Goal: Information Seeking & Learning: Learn about a topic

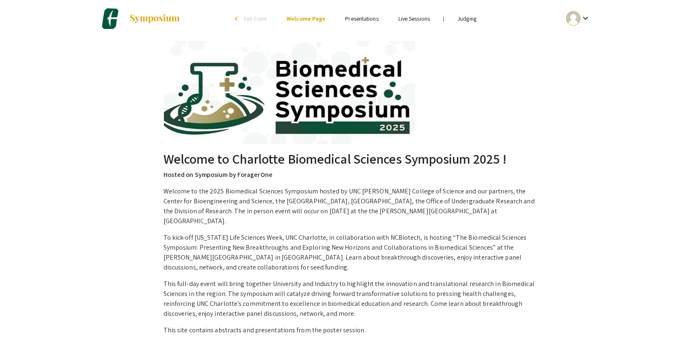
click at [472, 19] on link "Judging" at bounding box center [467, 18] width 19 height 7
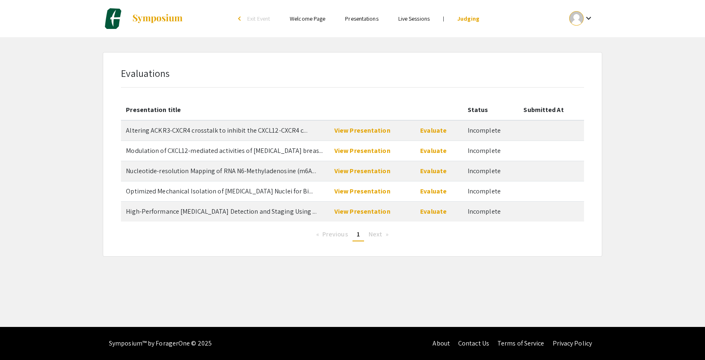
click at [378, 234] on span "Next page" at bounding box center [376, 234] width 14 height 9
click at [377, 212] on link "View Presentation" at bounding box center [363, 211] width 56 height 9
click at [365, 188] on link "View Presentation" at bounding box center [363, 191] width 56 height 9
click at [355, 130] on link "View Presentation" at bounding box center [363, 130] width 56 height 9
click at [352, 149] on link "View Presentation" at bounding box center [363, 150] width 56 height 9
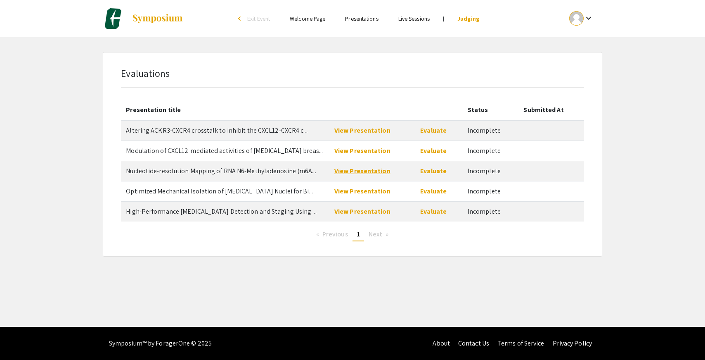
click at [372, 171] on link "View Presentation" at bounding box center [363, 170] width 56 height 9
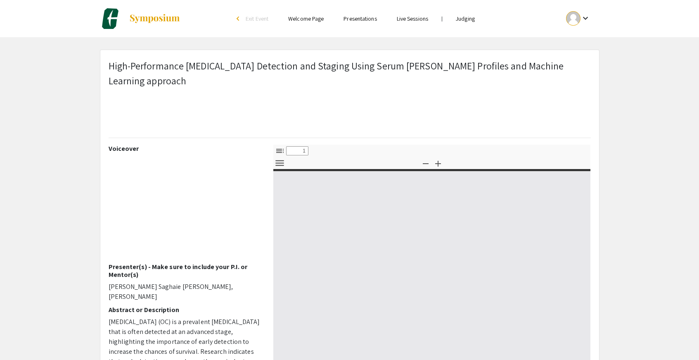
select select "custom"
type input "0"
select select "custom"
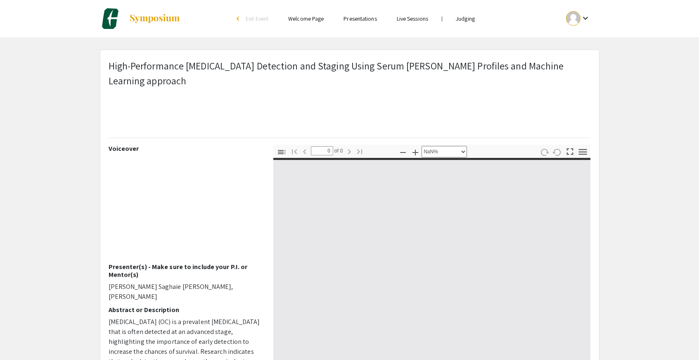
type input "1"
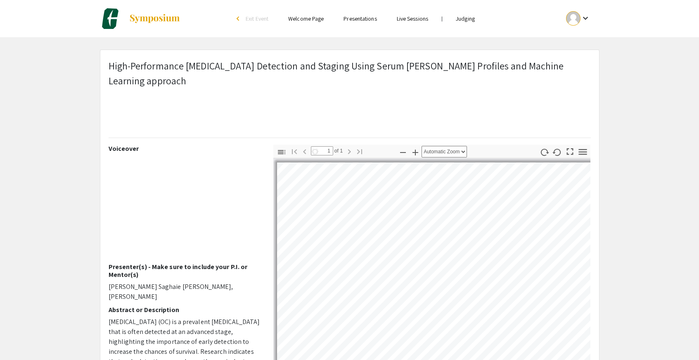
select select "auto"
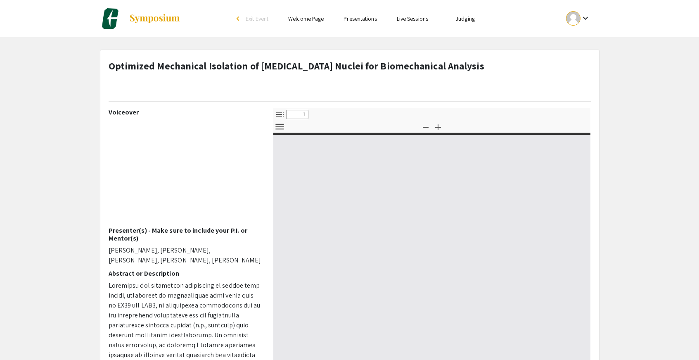
select select "custom"
type input "0"
select select "custom"
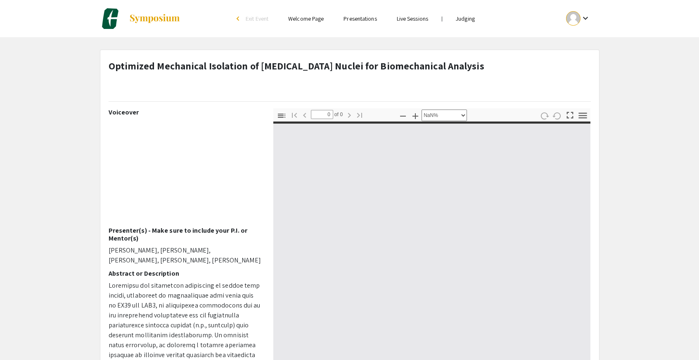
type input "1"
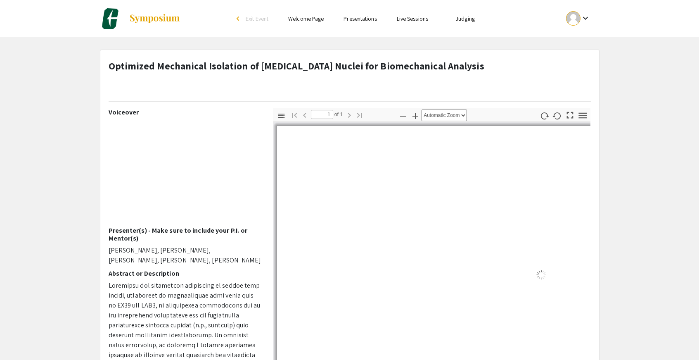
select select "auto"
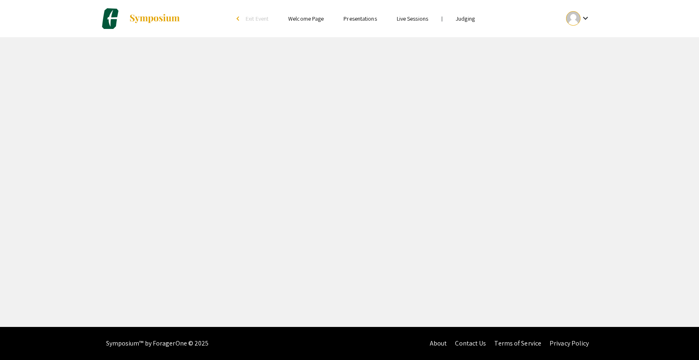
select select "custom"
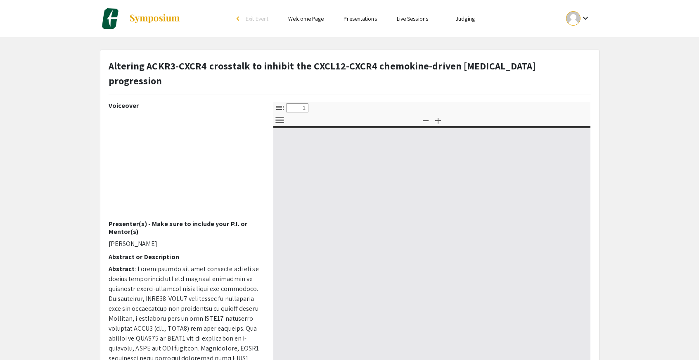
type input "0"
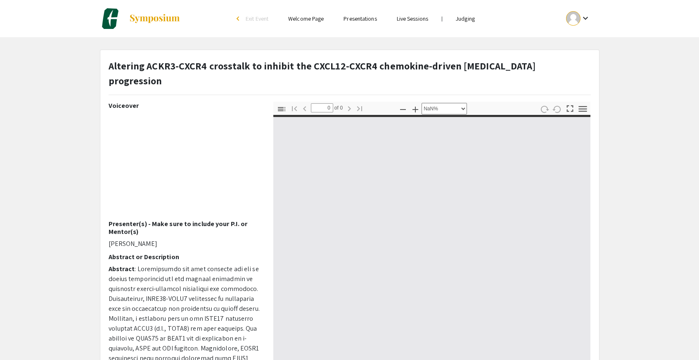
select select "auto"
type input "1"
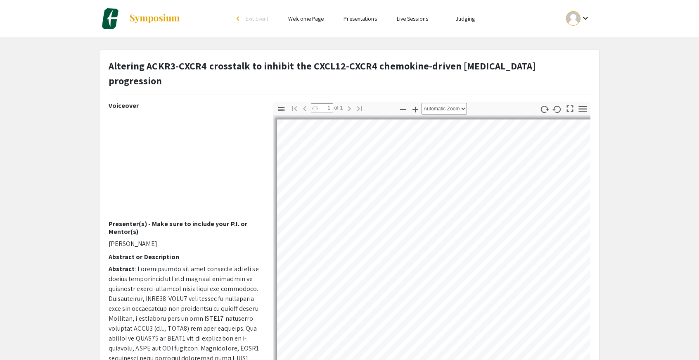
select select "auto"
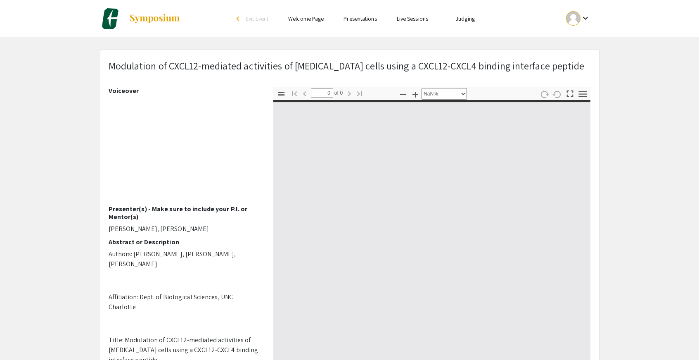
select select "auto"
type input "1"
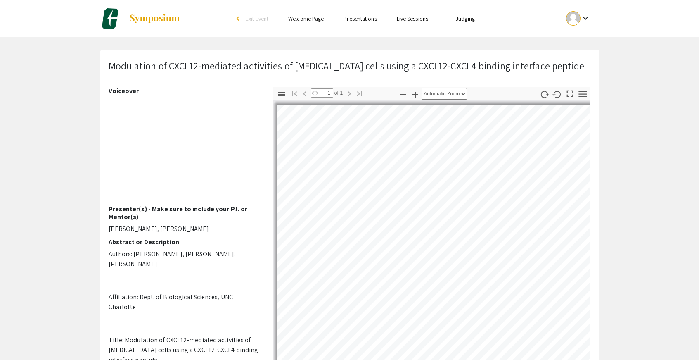
select select "auto"
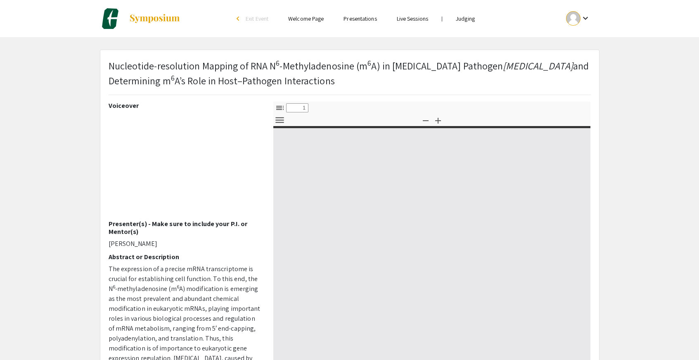
select select "custom"
type input "0"
select select "custom"
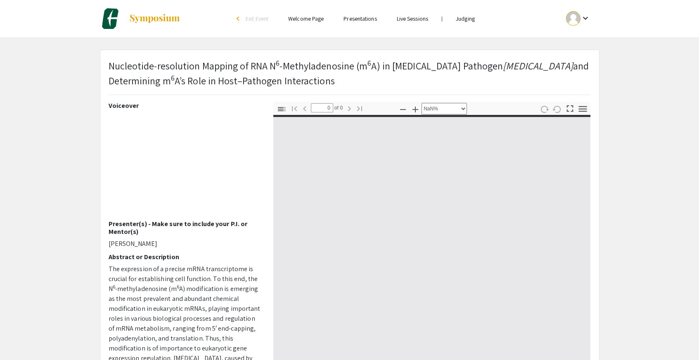
type input "1"
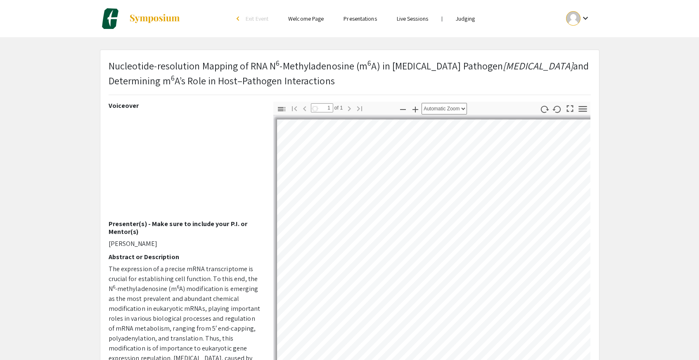
select select "auto"
